Goal: Task Accomplishment & Management: Use online tool/utility

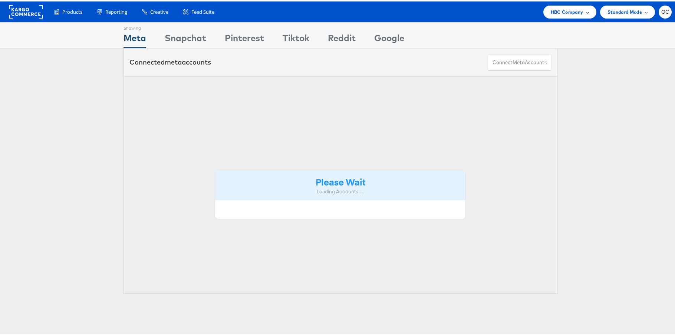
click at [555, 4] on div "HBC Company" at bounding box center [570, 10] width 53 height 13
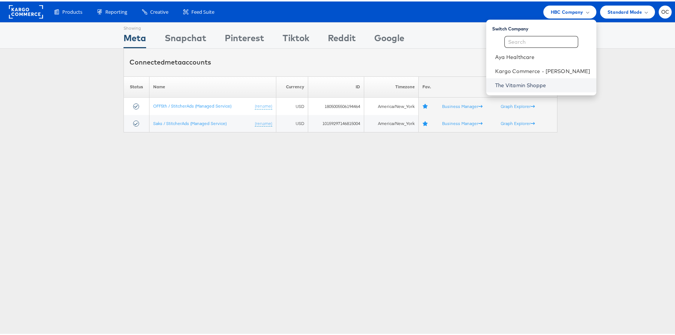
click at [532, 83] on link "The Vitamin Shoppe" at bounding box center [542, 83] width 95 height 7
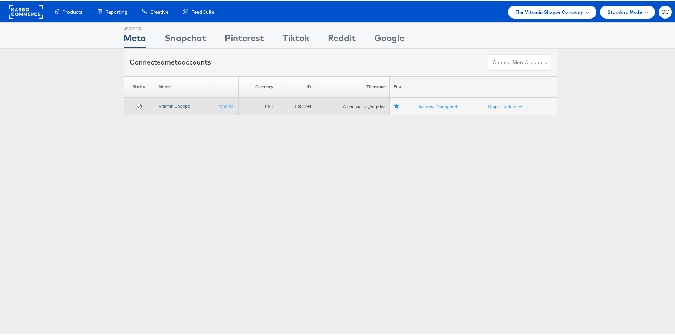
click at [171, 102] on link "Vitamin Shoppe" at bounding box center [175, 105] width 32 height 6
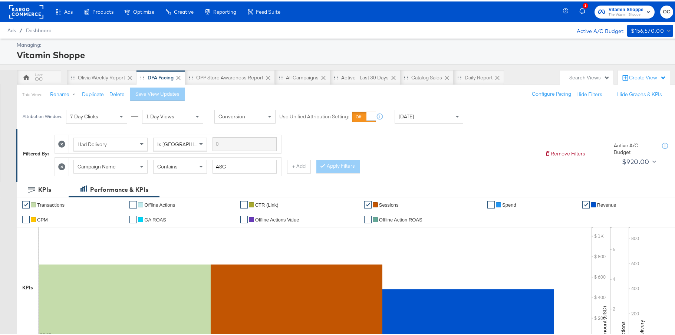
click at [443, 122] on div "Attribution Window: 7 Day Clicks 1 Day Views Conversion Use Unified Attribution…" at bounding box center [245, 115] width 456 height 24
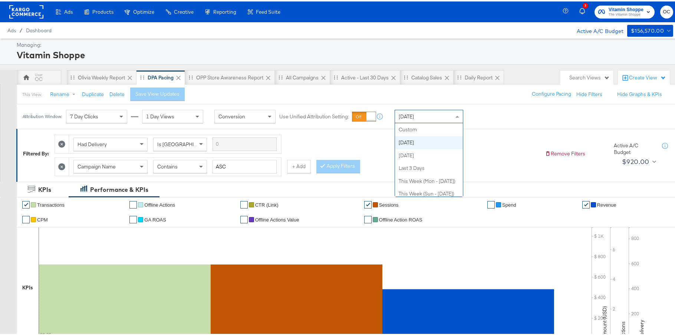
click at [444, 119] on div "[DATE]" at bounding box center [429, 115] width 68 height 13
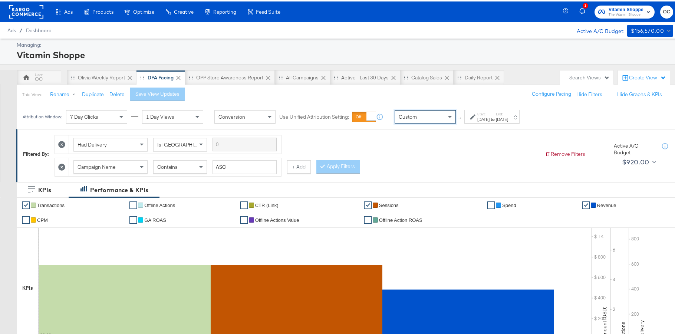
click at [508, 118] on div "[DATE]" at bounding box center [502, 118] width 12 height 6
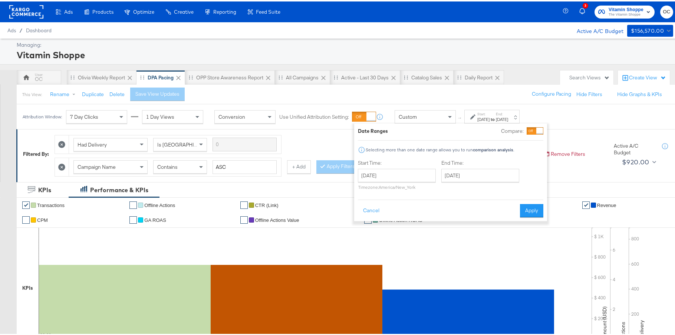
click at [531, 133] on div "Date Ranges Compare: Selecting more than one date range allows you to run compa…" at bounding box center [451, 171] width 186 height 90
click at [533, 128] on div at bounding box center [535, 129] width 17 height 7
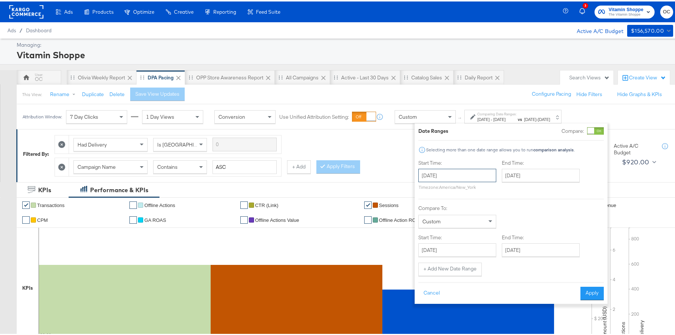
click at [454, 171] on input "[DATE]" at bounding box center [458, 173] width 78 height 13
click at [427, 190] on span "‹" at bounding box center [427, 189] width 12 height 11
click at [441, 240] on td "22" at bounding box center [439, 242] width 13 height 10
type input "[DATE]"
click at [558, 176] on input "[DATE]" at bounding box center [545, 173] width 78 height 13
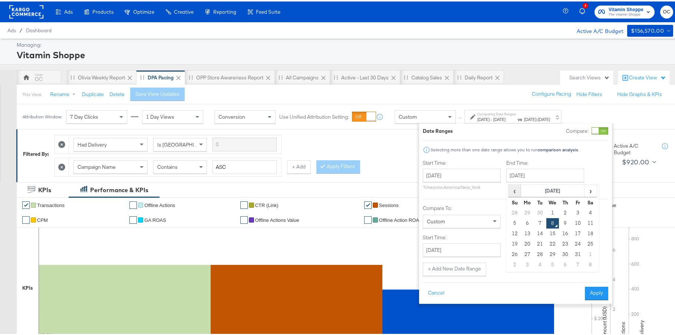
click at [513, 191] on span "‹" at bounding box center [515, 189] width 12 height 11
click at [512, 254] on td "28" at bounding box center [515, 253] width 13 height 10
type input "[DATE]"
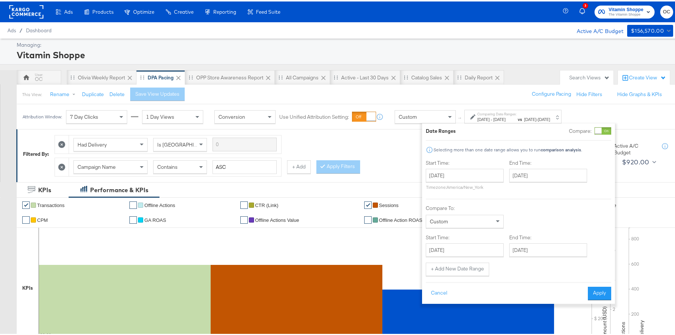
click at [475, 255] on div "Start Time: [DATE] ‹ [DATE] › Su Mo Tu We Th Fr Sa 31 1 2 3 4 5 6 7 8 9 10 11 1…" at bounding box center [519, 216] width 186 height 117
click at [478, 249] on input "[DATE]" at bounding box center [465, 248] width 78 height 13
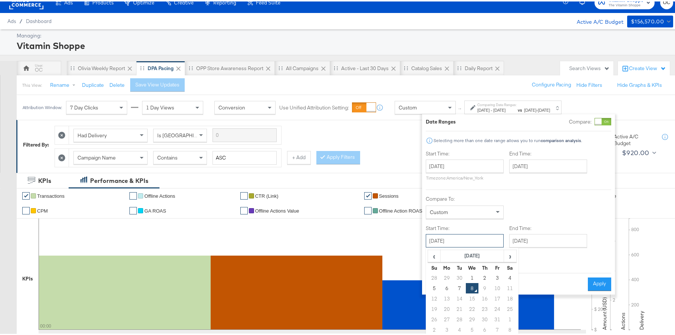
scroll to position [15, 0]
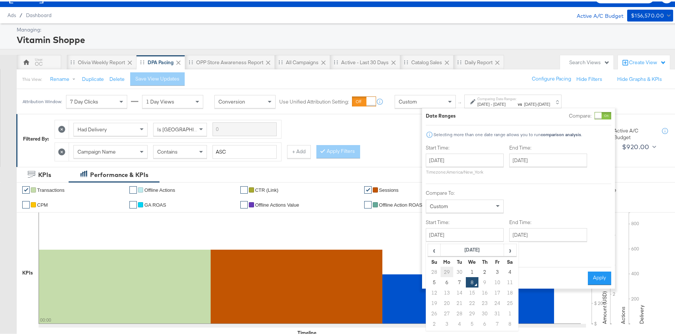
click at [449, 272] on td "29" at bounding box center [447, 270] width 13 height 10
type input "[DATE]"
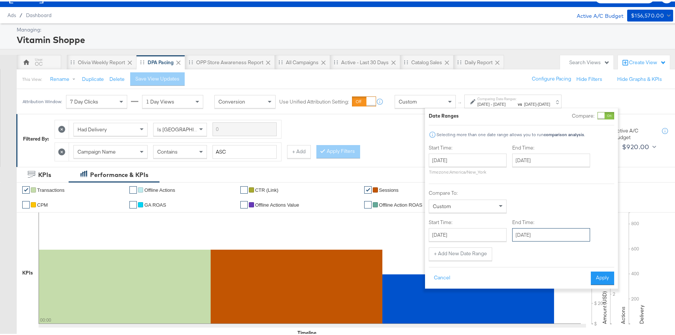
click at [545, 239] on input "[DATE]" at bounding box center [551, 233] width 78 height 13
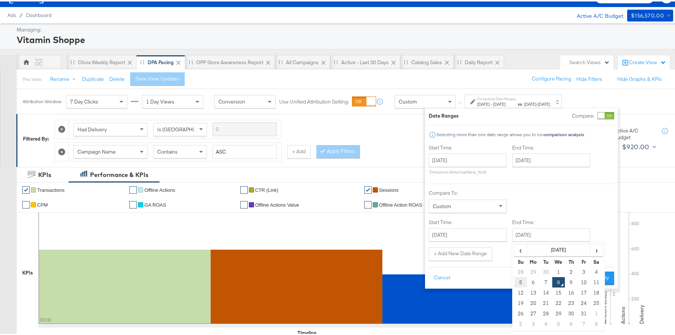
click at [523, 282] on td "5" at bounding box center [521, 281] width 13 height 10
type input "[DATE]"
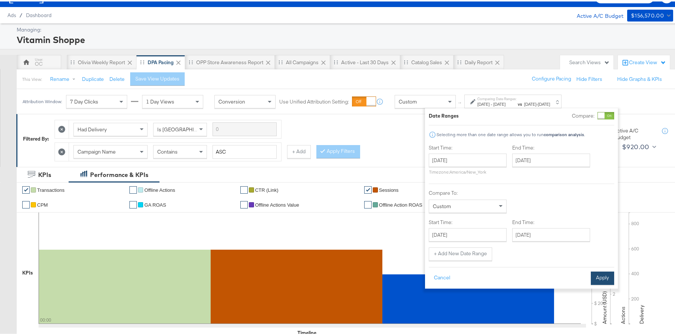
click at [599, 276] on button "Apply" at bounding box center [602, 276] width 23 height 13
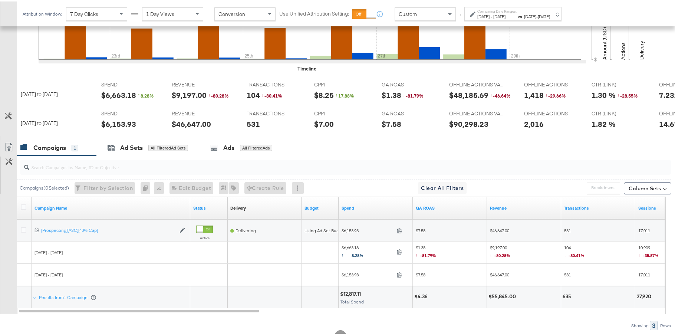
scroll to position [310, 0]
